Goal: Information Seeking & Learning: Learn about a topic

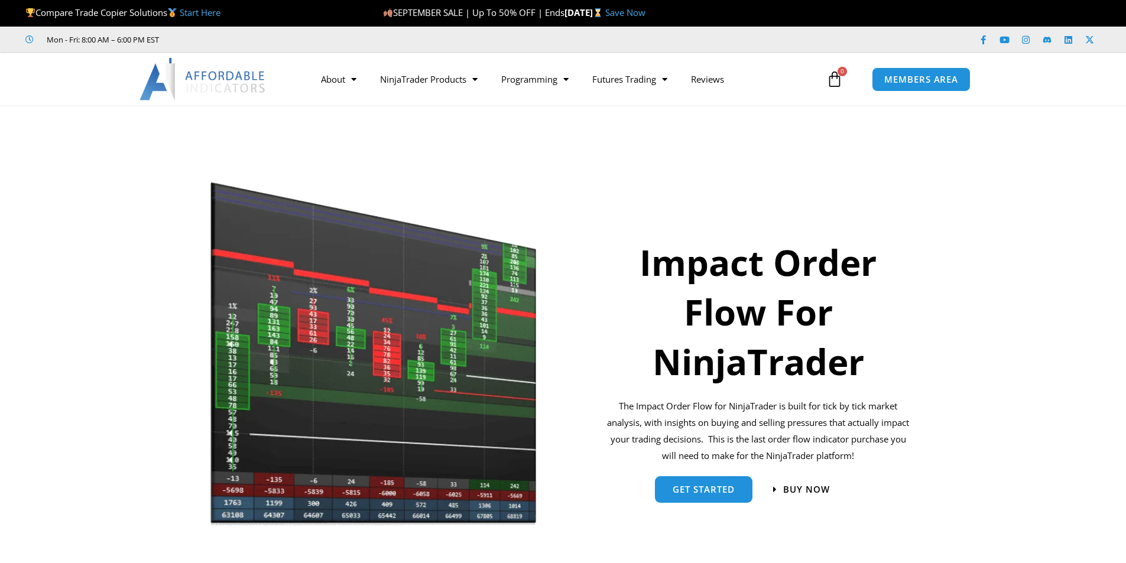
click at [481, 322] on img at bounding box center [374, 354] width 328 height 350
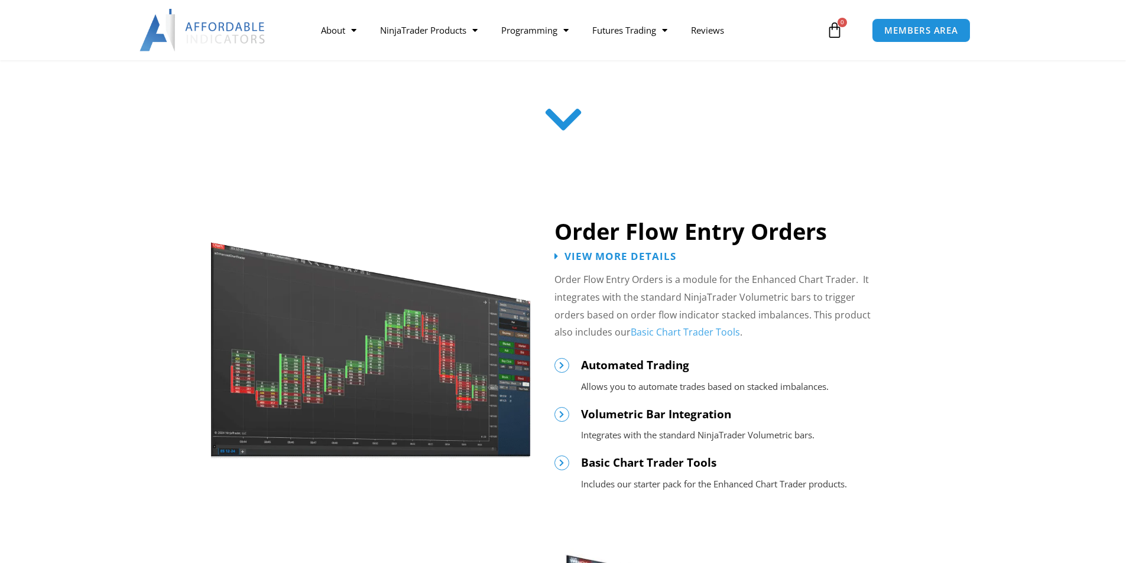
scroll to position [473, 0]
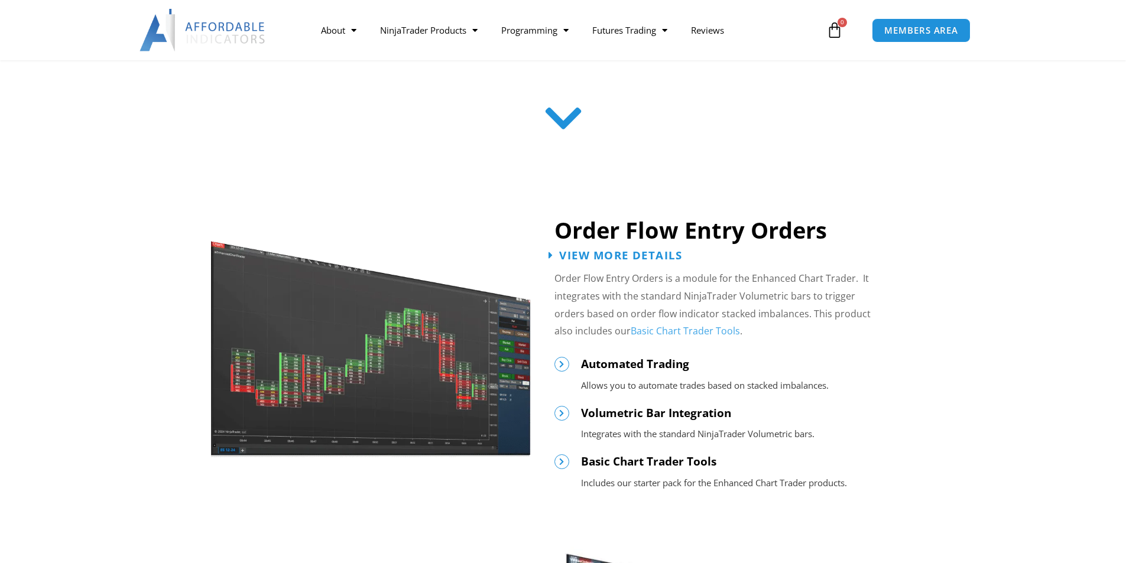
click at [638, 258] on span "View More Details" at bounding box center [620, 254] width 123 height 11
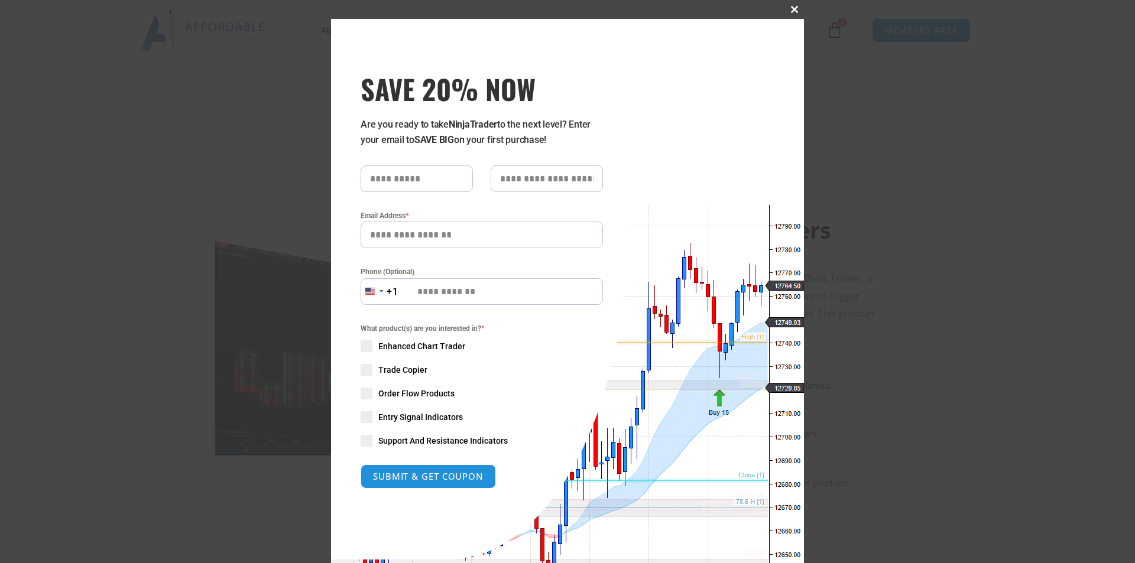
click at [791, 10] on span at bounding box center [794, 9] width 19 height 7
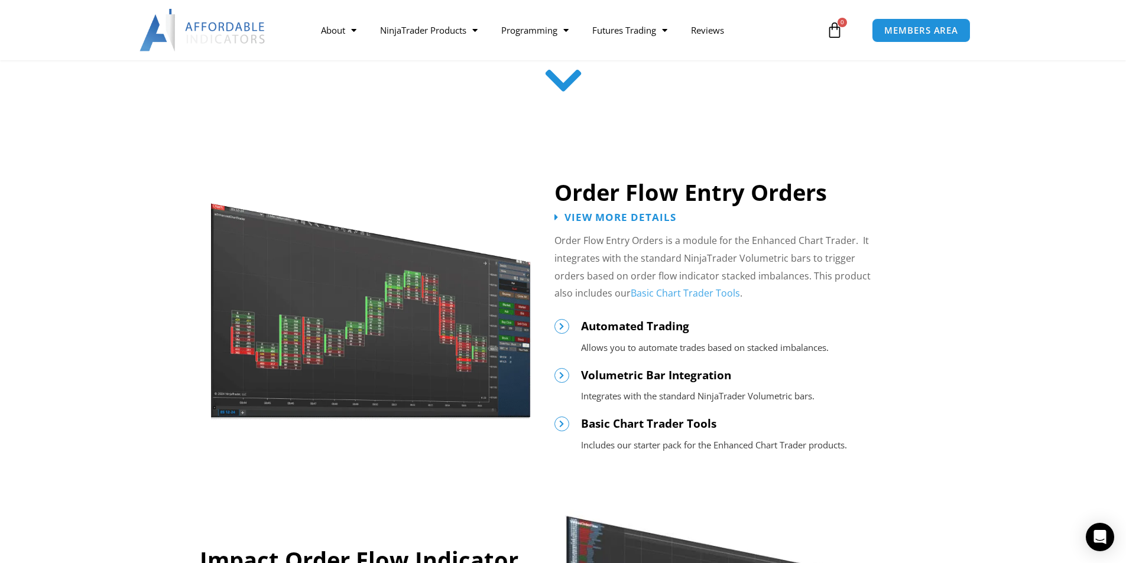
scroll to position [532, 0]
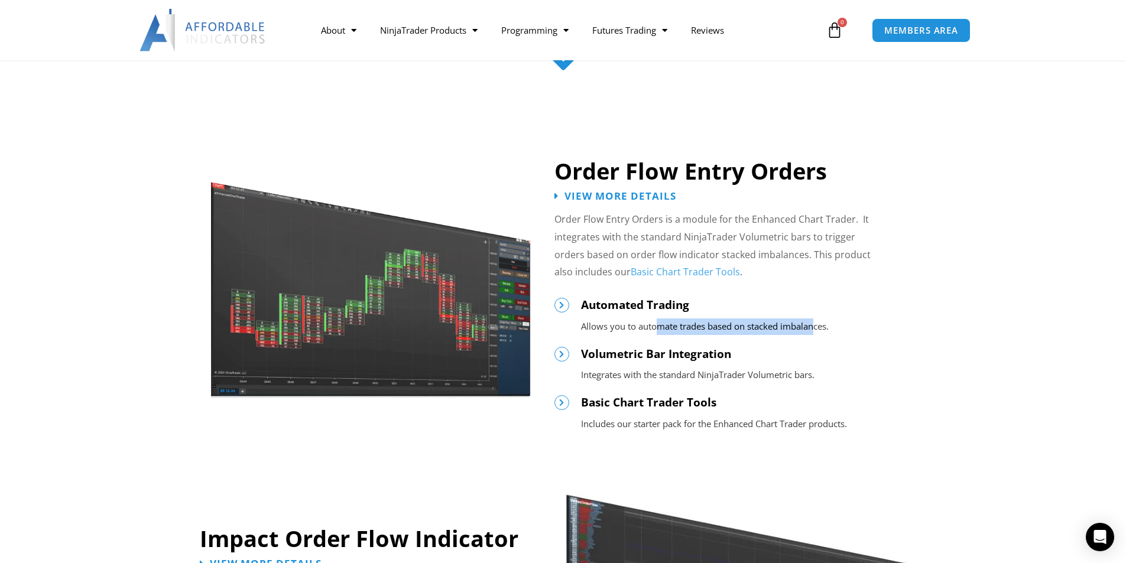
drag, startPoint x: 651, startPoint y: 330, endPoint x: 813, endPoint y: 335, distance: 161.5
click at [813, 335] on div "Order Flow Entry Orders View More Details Order Flow Entry Orders is a module f…" at bounding box center [741, 286] width 384 height 306
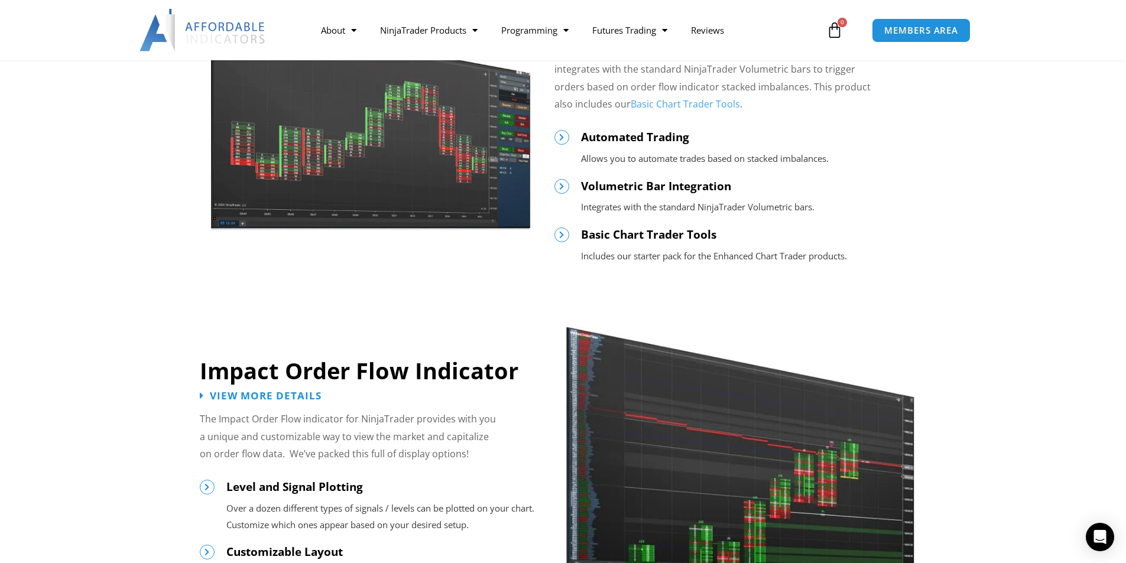
scroll to position [828, 0]
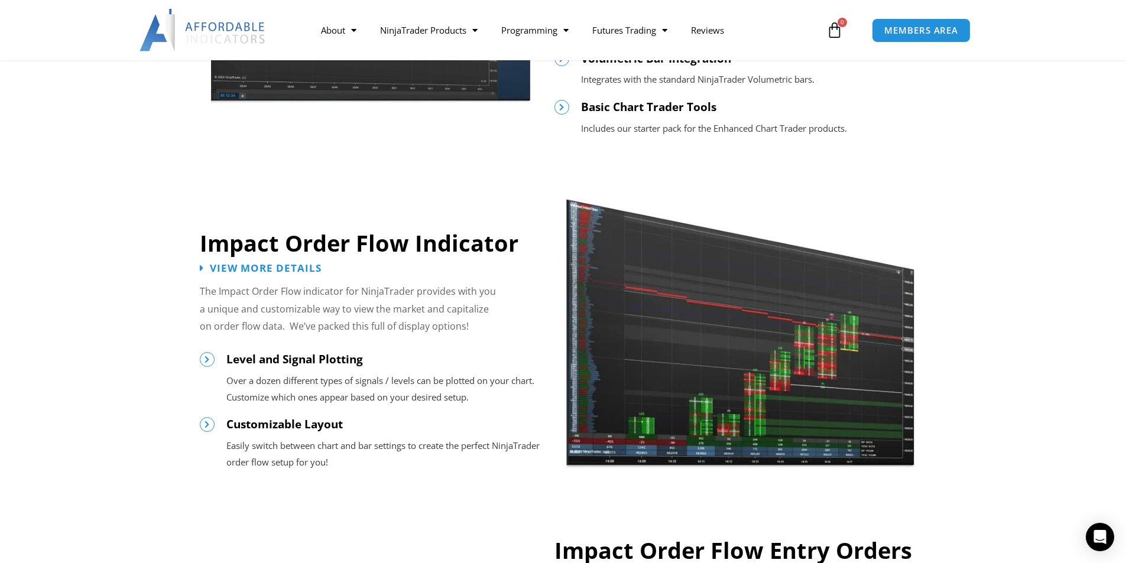
drag, startPoint x: 601, startPoint y: 128, endPoint x: 872, endPoint y: 128, distance: 270.7
click at [872, 128] on p "Includes our starter pack for the Enhanced Chart Trader products." at bounding box center [754, 129] width 346 height 17
drag, startPoint x: 613, startPoint y: 134, endPoint x: 794, endPoint y: 136, distance: 181.5
click at [794, 136] on p "Includes our starter pack for the Enhanced Chart Trader products." at bounding box center [754, 129] width 346 height 17
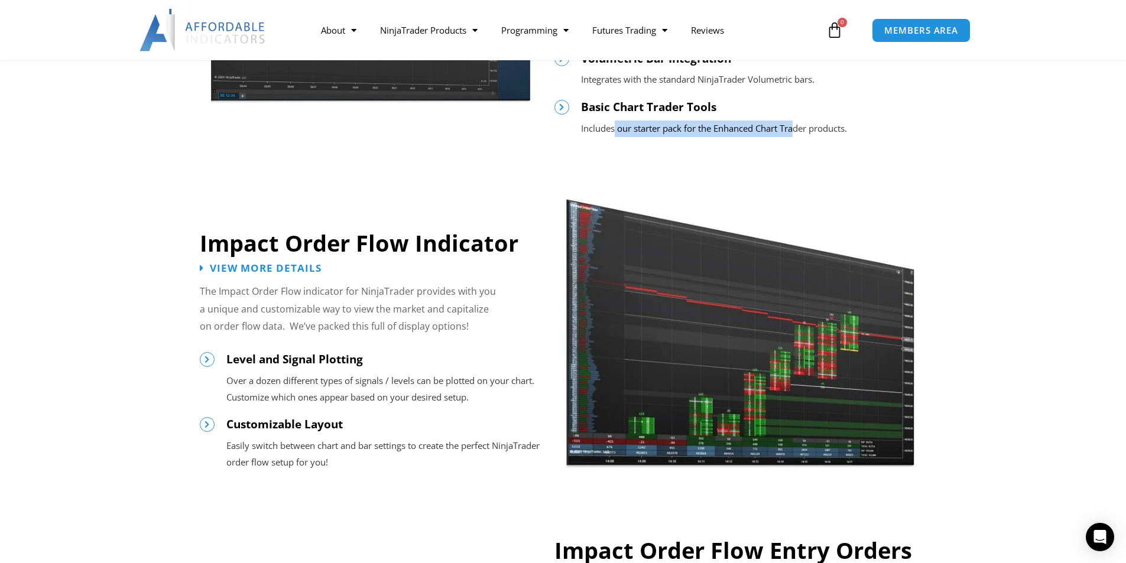
click at [795, 136] on p "Includes our starter pack for the Enhanced Chart Trader products." at bounding box center [754, 129] width 346 height 17
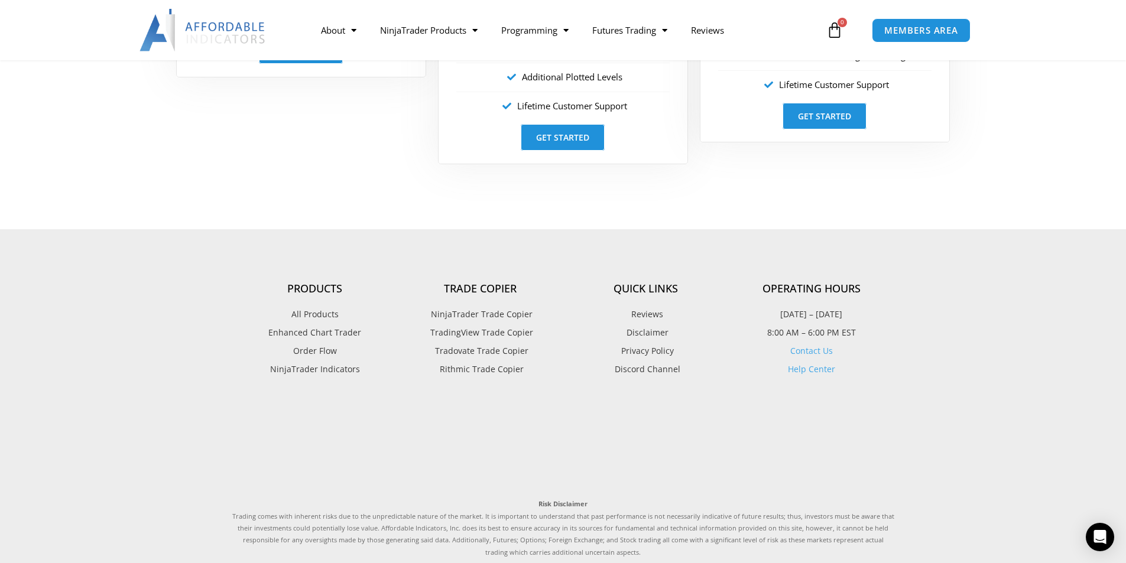
scroll to position [2665, 0]
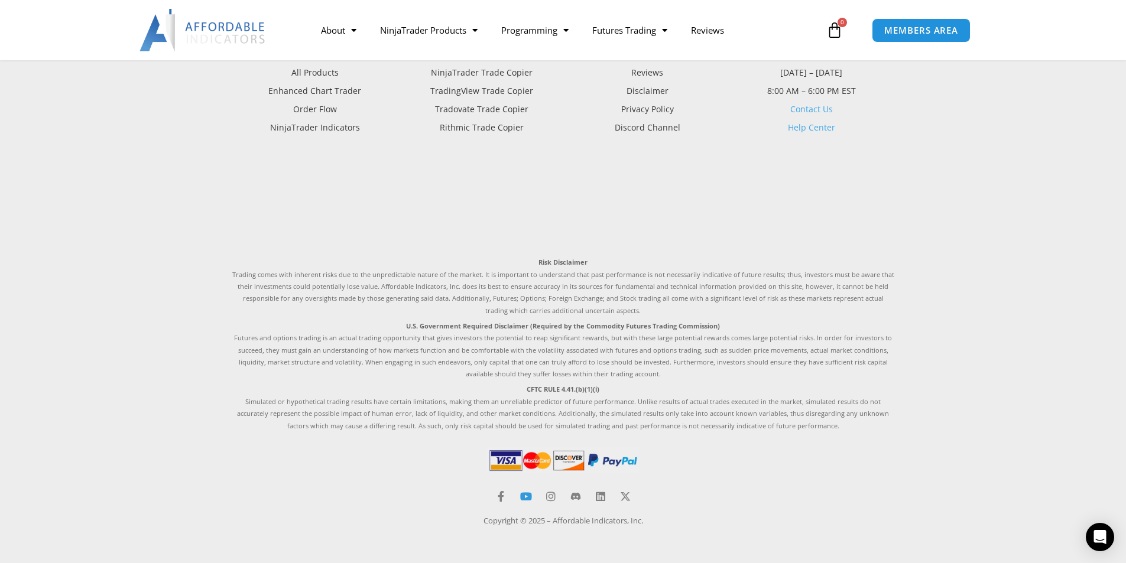
click at [531, 493] on icon at bounding box center [526, 496] width 11 height 11
